Goal: Task Accomplishment & Management: Manage account settings

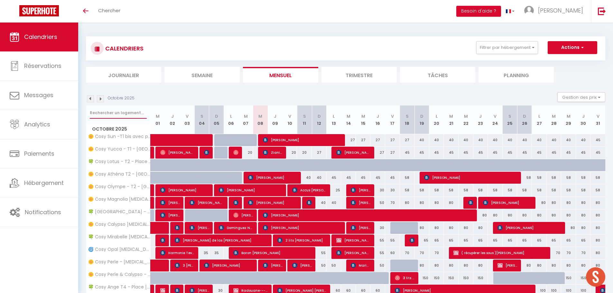
click at [110, 111] on input "text" at bounding box center [118, 113] width 57 height 12
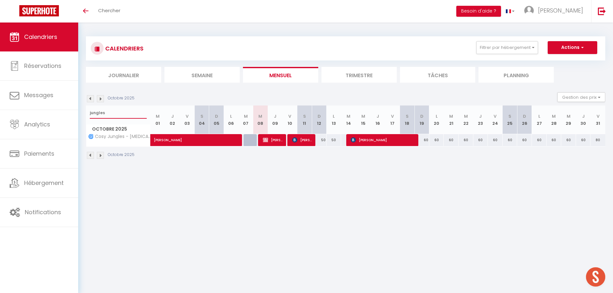
type input "jungles"
click at [355, 77] on li "Trimestre" at bounding box center [359, 75] width 75 height 16
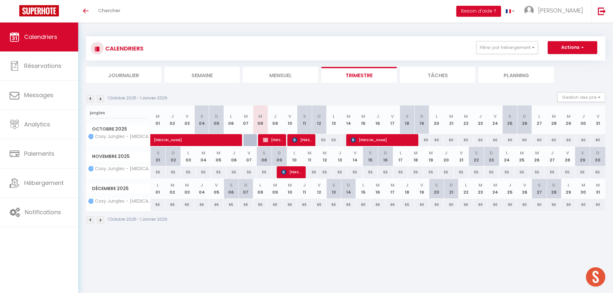
click at [91, 95] on img at bounding box center [90, 98] width 7 height 7
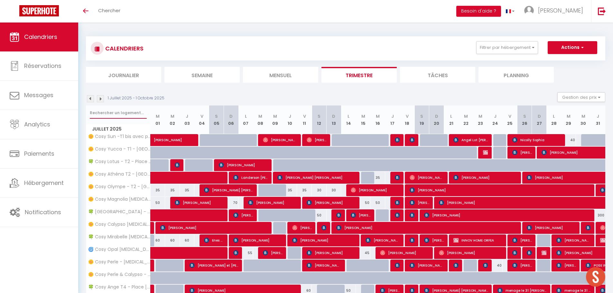
click at [119, 113] on input "text" at bounding box center [118, 113] width 57 height 12
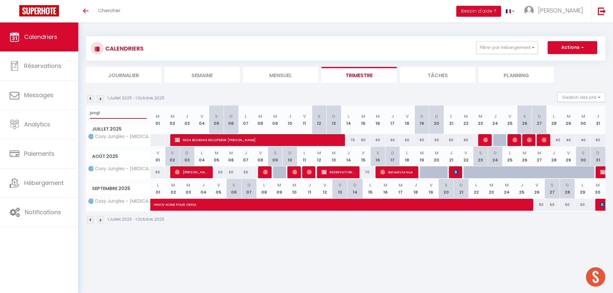
type input "jungl"
click at [458, 173] on img at bounding box center [456, 172] width 5 height 5
select select "OK"
select select "0"
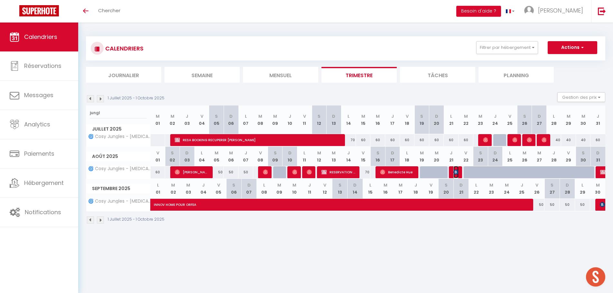
select select "0"
select select "1"
select select
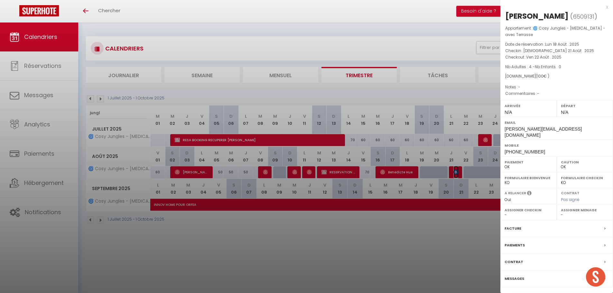
select select "34416"
